Goal: Obtain resource: Obtain resource

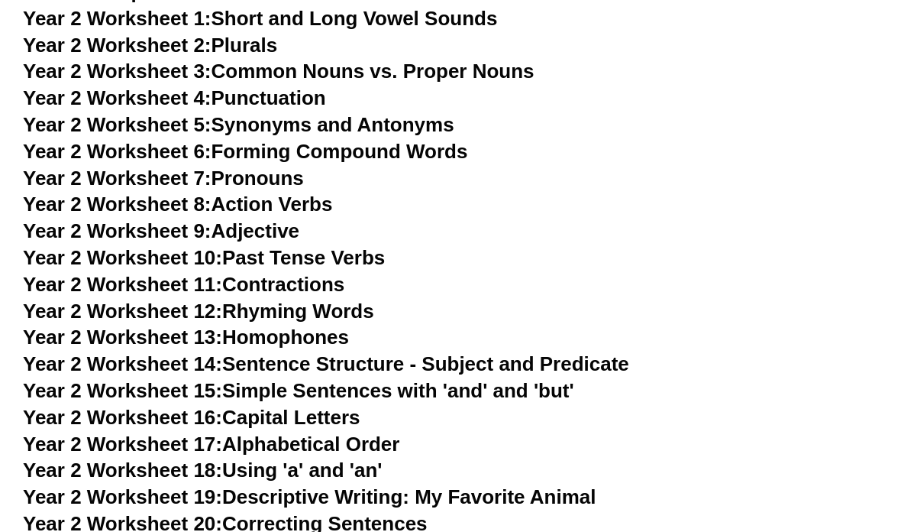
click at [301, 352] on link "Year 2 Worksheet 14: Sentence Structure - Subject and Predicate" at bounding box center [326, 363] width 607 height 23
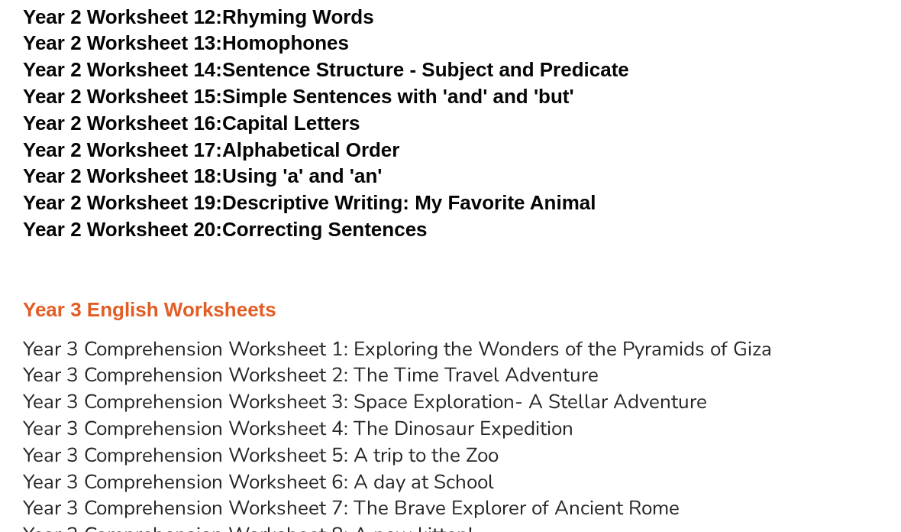
scroll to position [3968, 0]
click at [296, 361] on link "Year 3 Comprehension Worksheet 2: The Time Travel Adventure" at bounding box center [311, 374] width 576 height 27
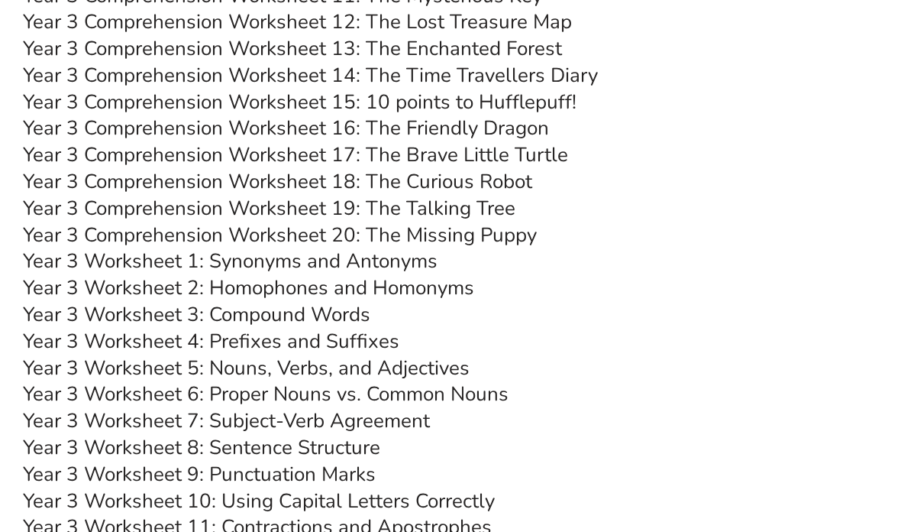
scroll to position [4587, 0]
click at [303, 461] on link "Year 3 Worksheet 9: Punctuation Marks" at bounding box center [199, 474] width 353 height 27
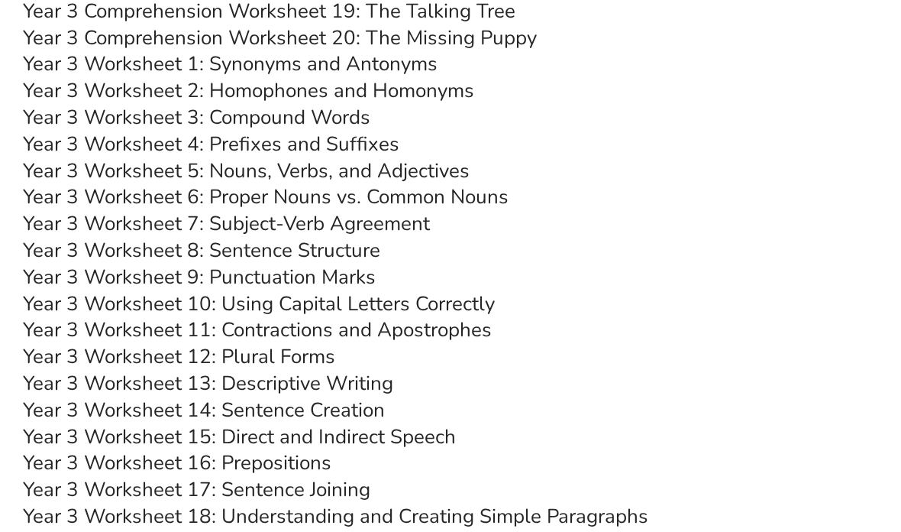
scroll to position [4784, 0]
click at [189, 476] on link "Year 3 Worksheet 17: Sentence Joining" at bounding box center [197, 489] width 348 height 27
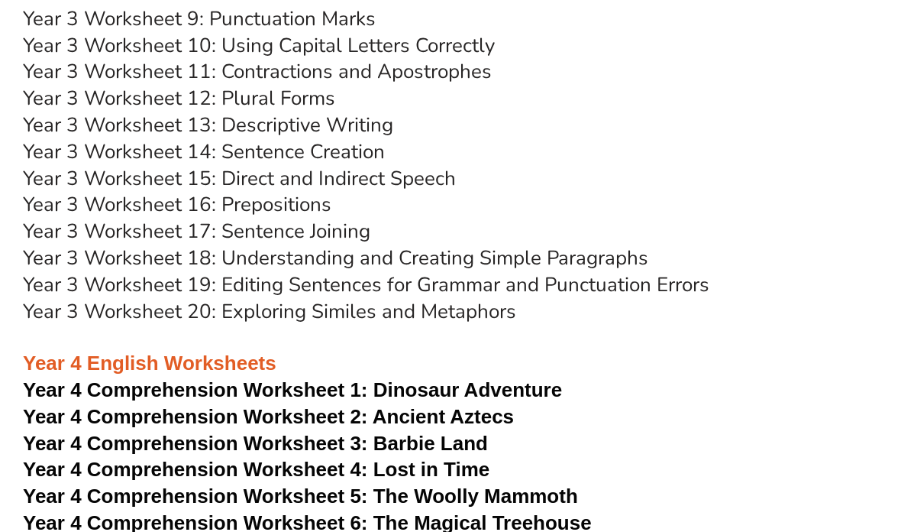
scroll to position [5045, 0]
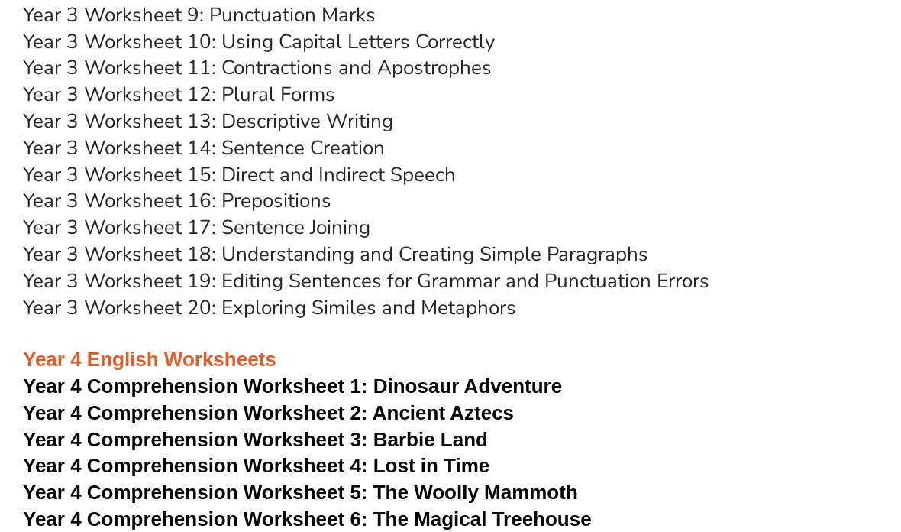
click at [311, 455] on span "Year 4 Comprehension Worksheet 4: Lost in Time" at bounding box center [256, 466] width 467 height 23
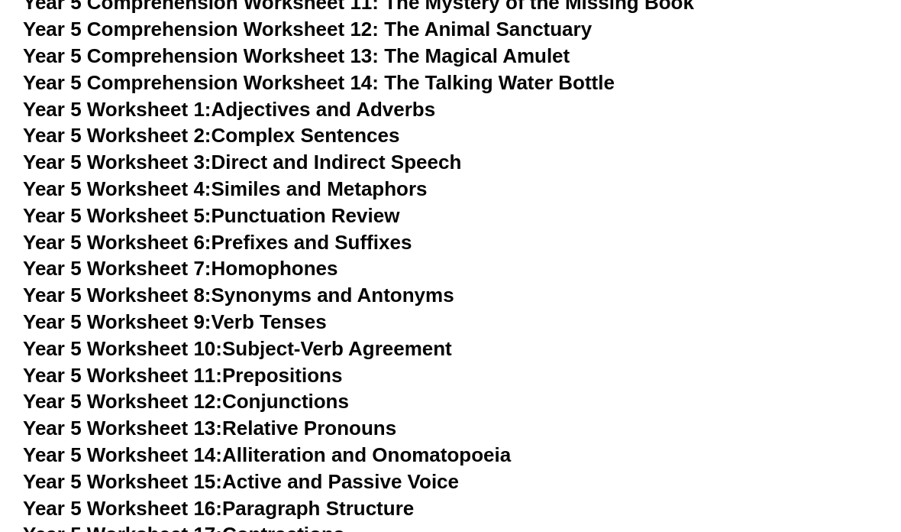
scroll to position [6811, 0]
click at [338, 497] on link "Year 5 Worksheet 16: Paragraph Structure" at bounding box center [218, 508] width 391 height 23
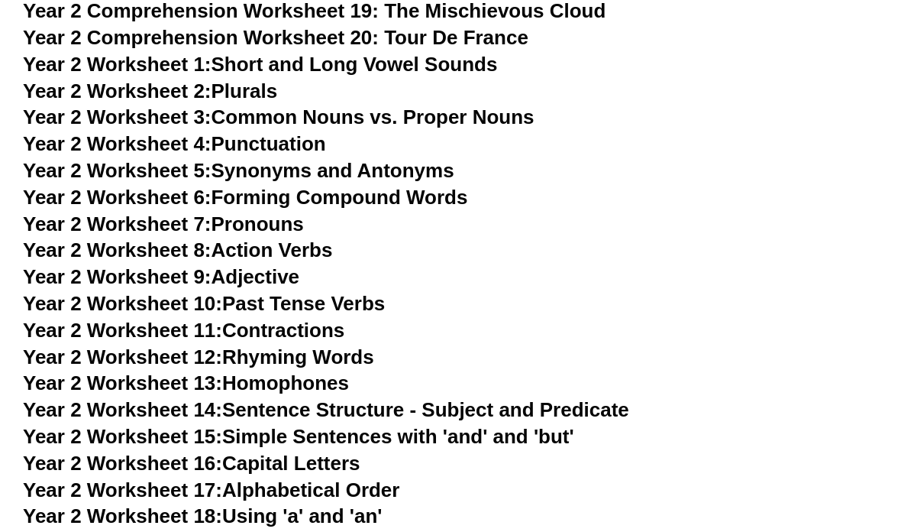
scroll to position [3628, 0]
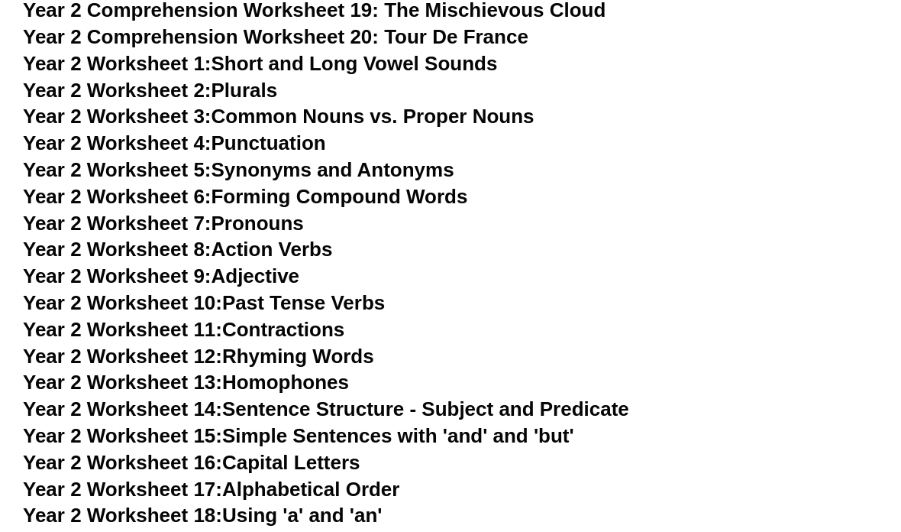
click at [323, 531] on link "Year 2 Worksheet 19: Descriptive Writing: My Favorite Animal" at bounding box center [309, 542] width 573 height 23
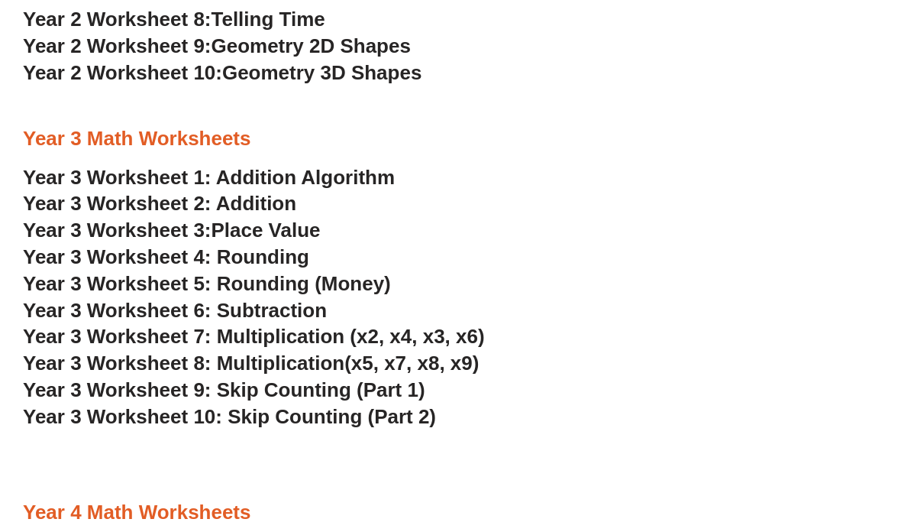
scroll to position [1748, 0]
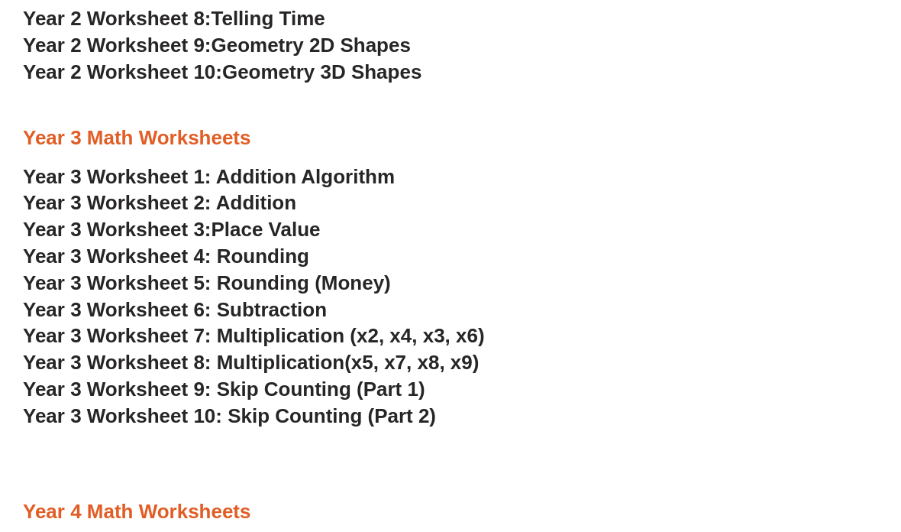
click at [281, 325] on span "Year 3 Worksheet 7: Multiplication (x2, x4, x3, x6)" at bounding box center [254, 336] width 462 height 23
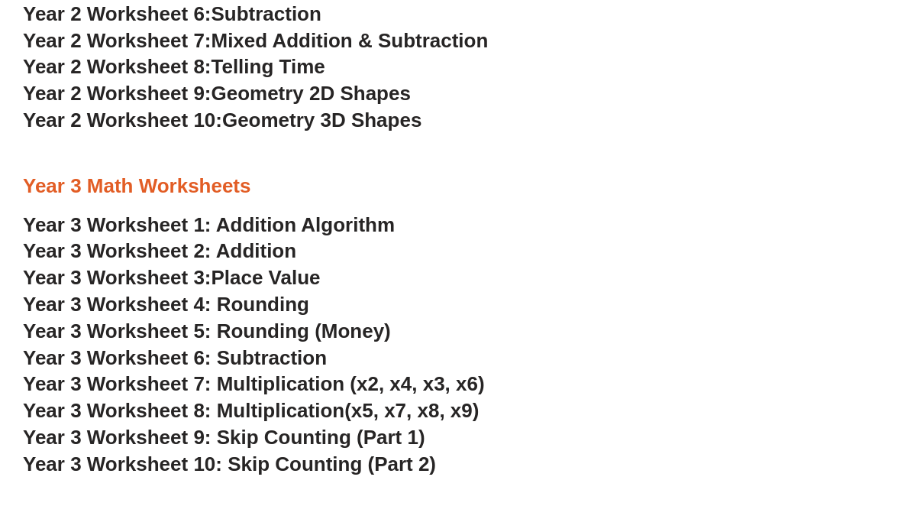
scroll to position [1675, 0]
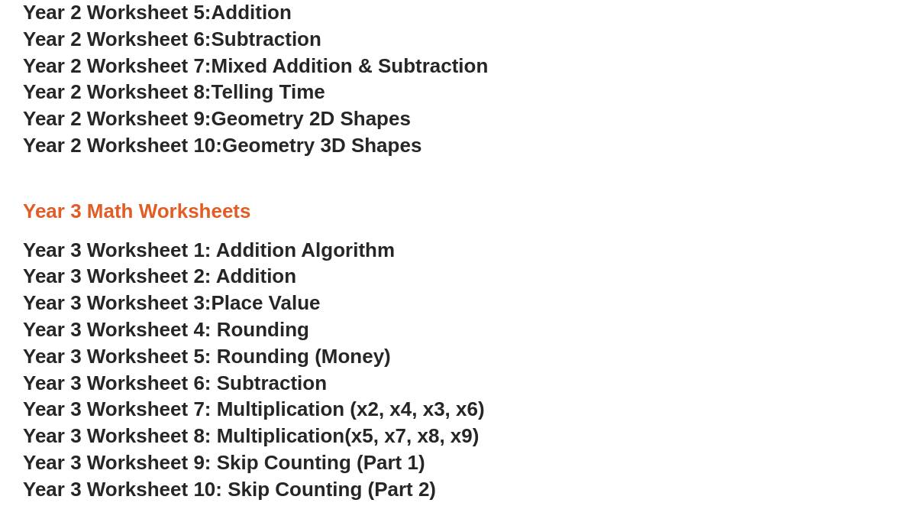
click at [253, 318] on span "Year 3 Worksheet 4: Rounding" at bounding box center [166, 329] width 286 height 23
